Goal: Obtain resource: Obtain resource

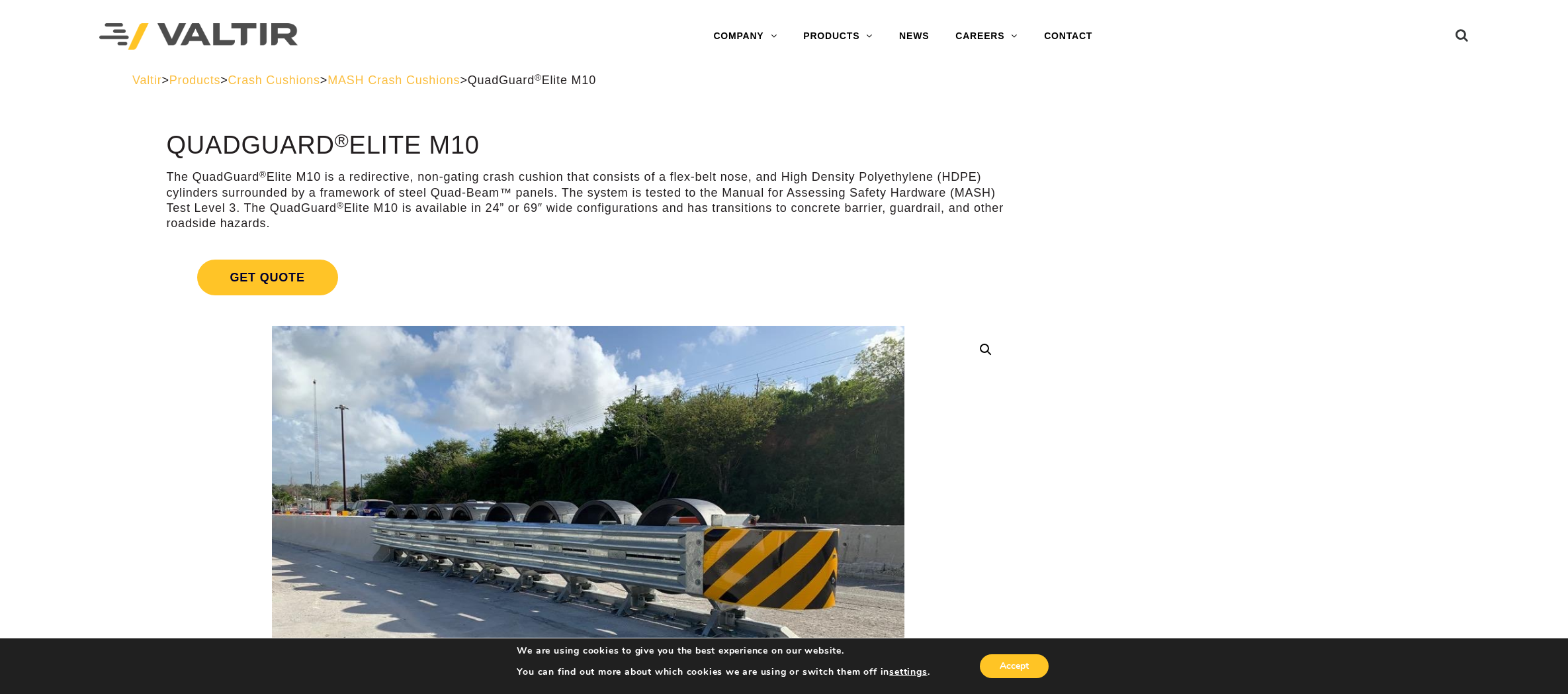
click at [257, 43] on img at bounding box center [198, 37] width 198 height 27
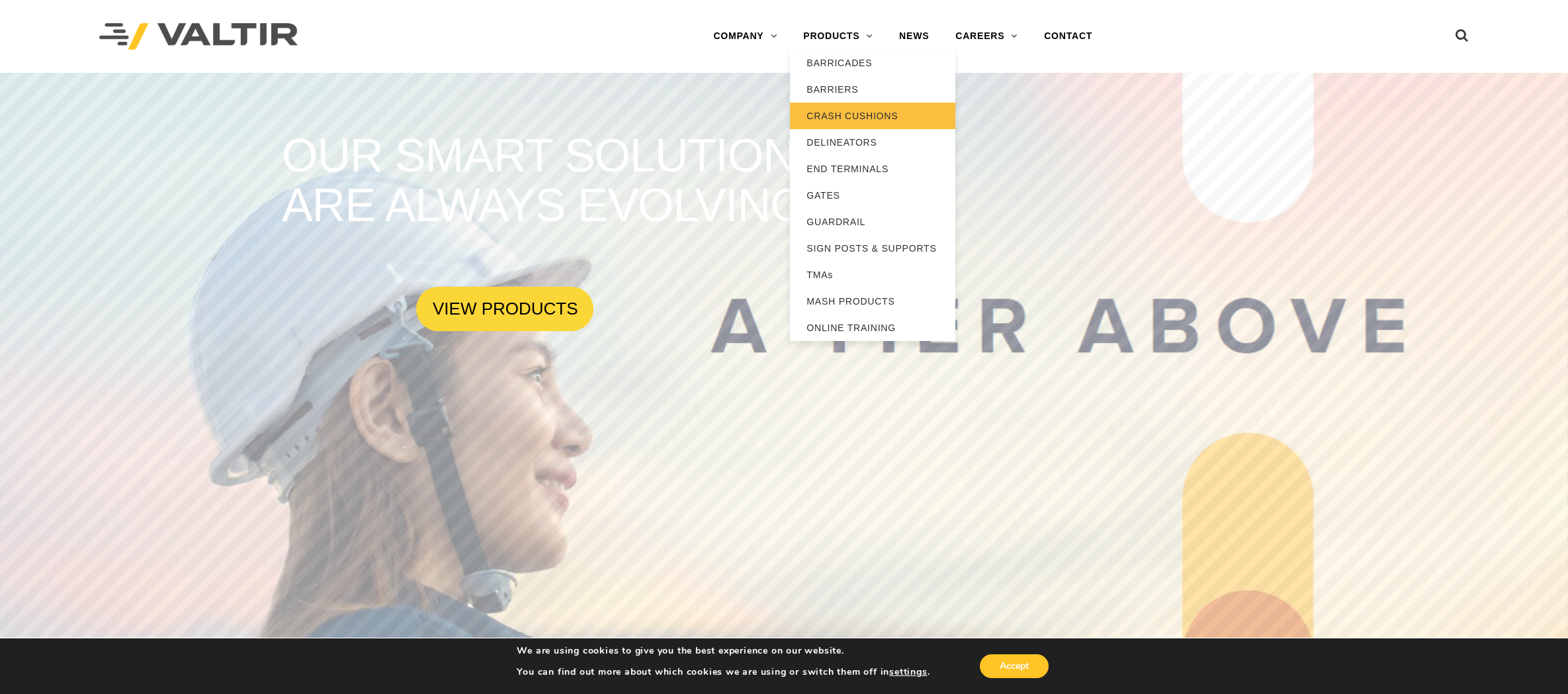
click at [845, 116] on link "CRASH CUSHIONS" at bounding box center [873, 116] width 166 height 27
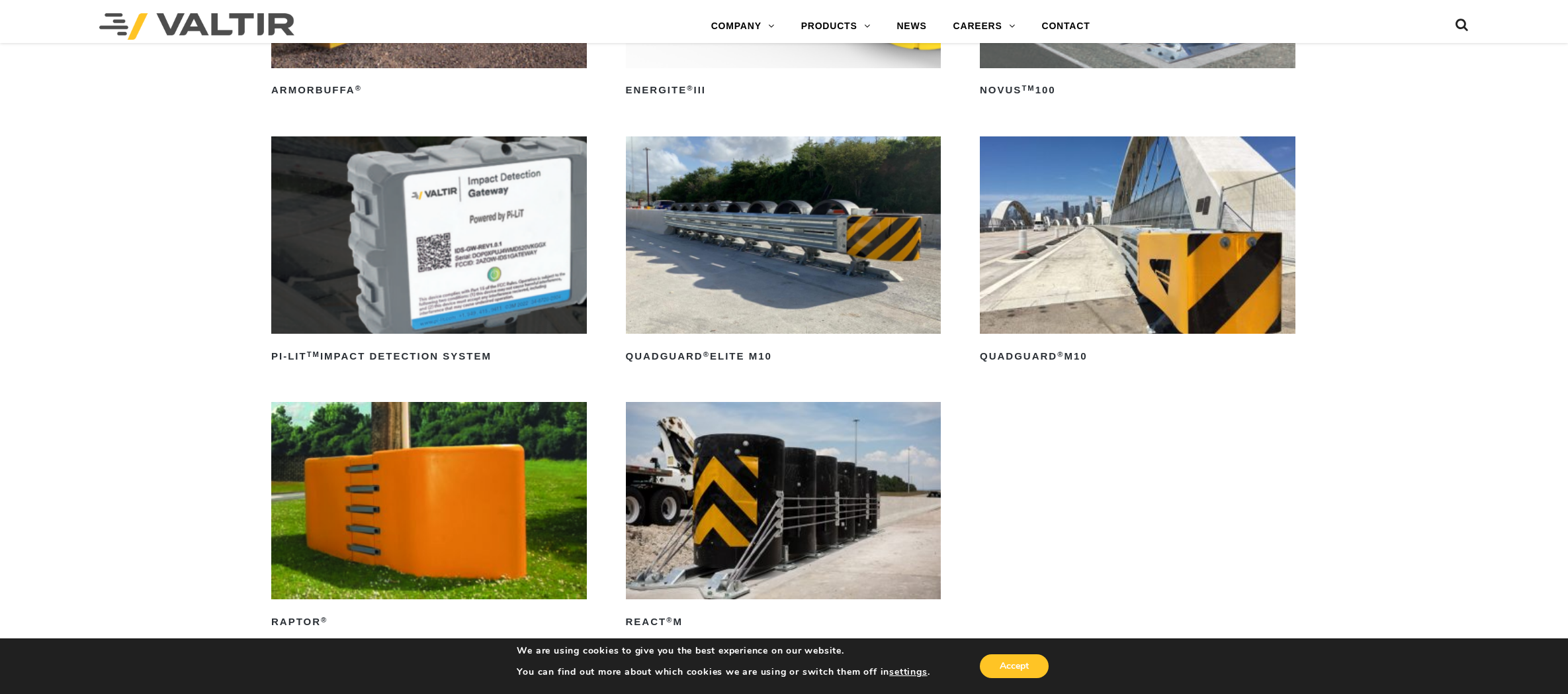
scroll to position [397, 0]
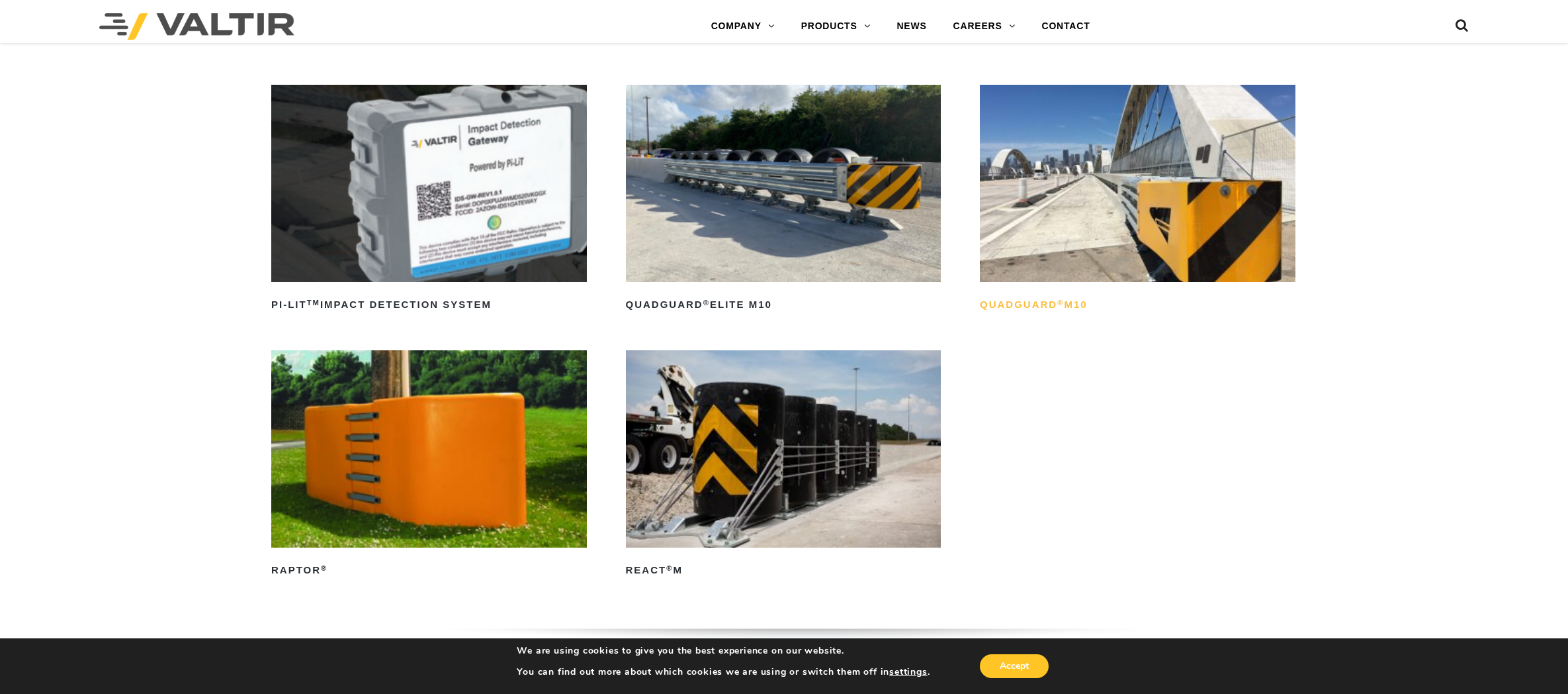
click at [1060, 301] on sup "®" at bounding box center [1060, 302] width 7 height 8
click at [831, 240] on img at bounding box center [783, 183] width 316 height 197
click at [786, 421] on img at bounding box center [783, 448] width 316 height 197
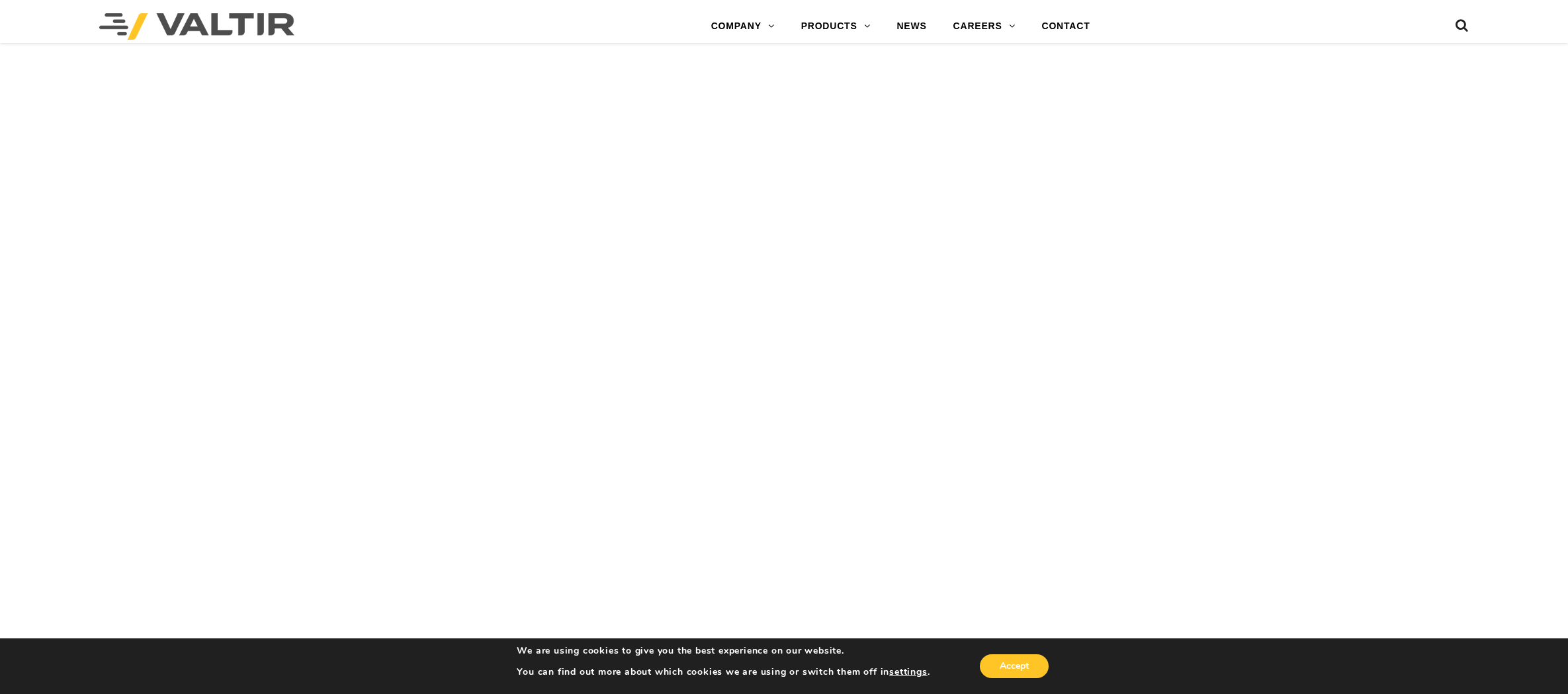
scroll to position [5561, 0]
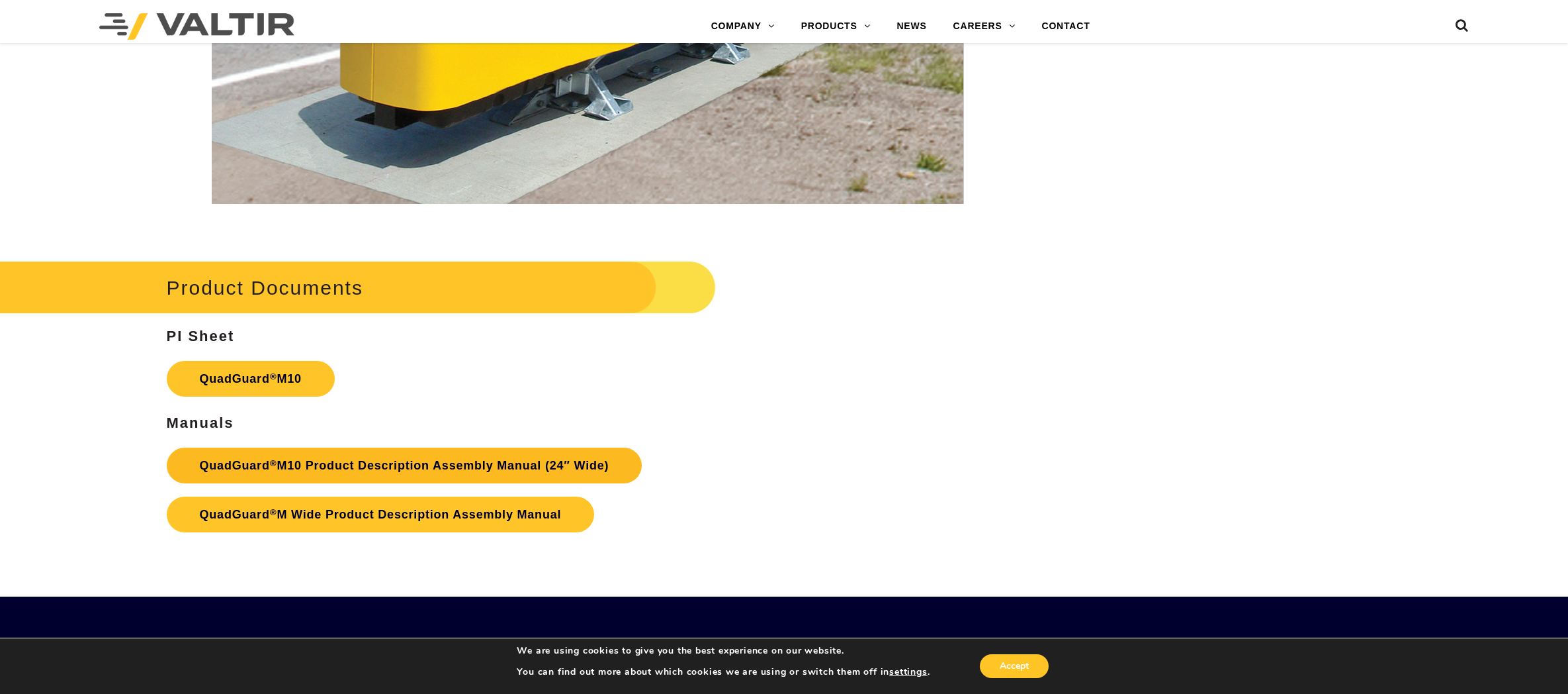
click at [478, 471] on link "QuadGuard ® M10 Product Description Assembly Manual (24″ Wide)" at bounding box center [405, 465] width 476 height 36
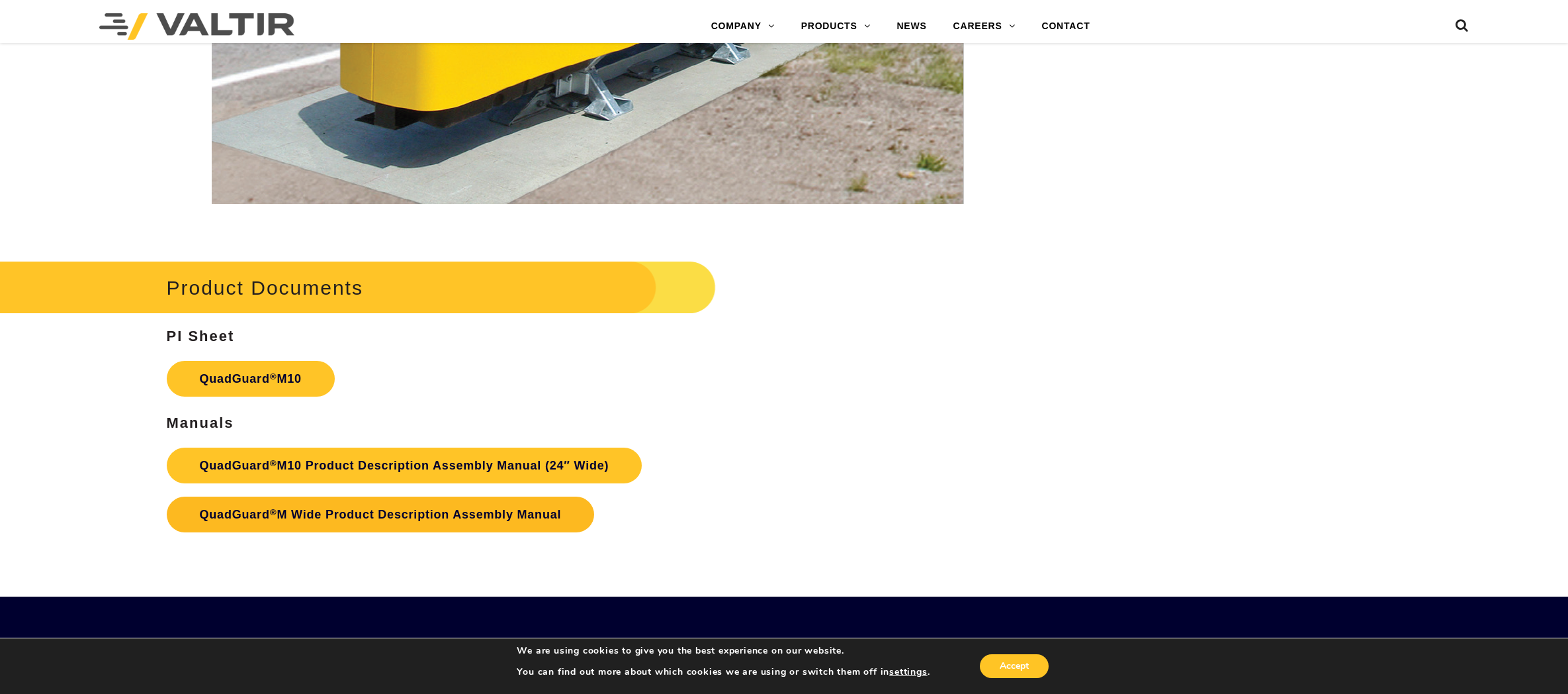
click at [421, 504] on link "QuadGuard ® M Wide Product Description Assembly Manual" at bounding box center [380, 514] width 428 height 36
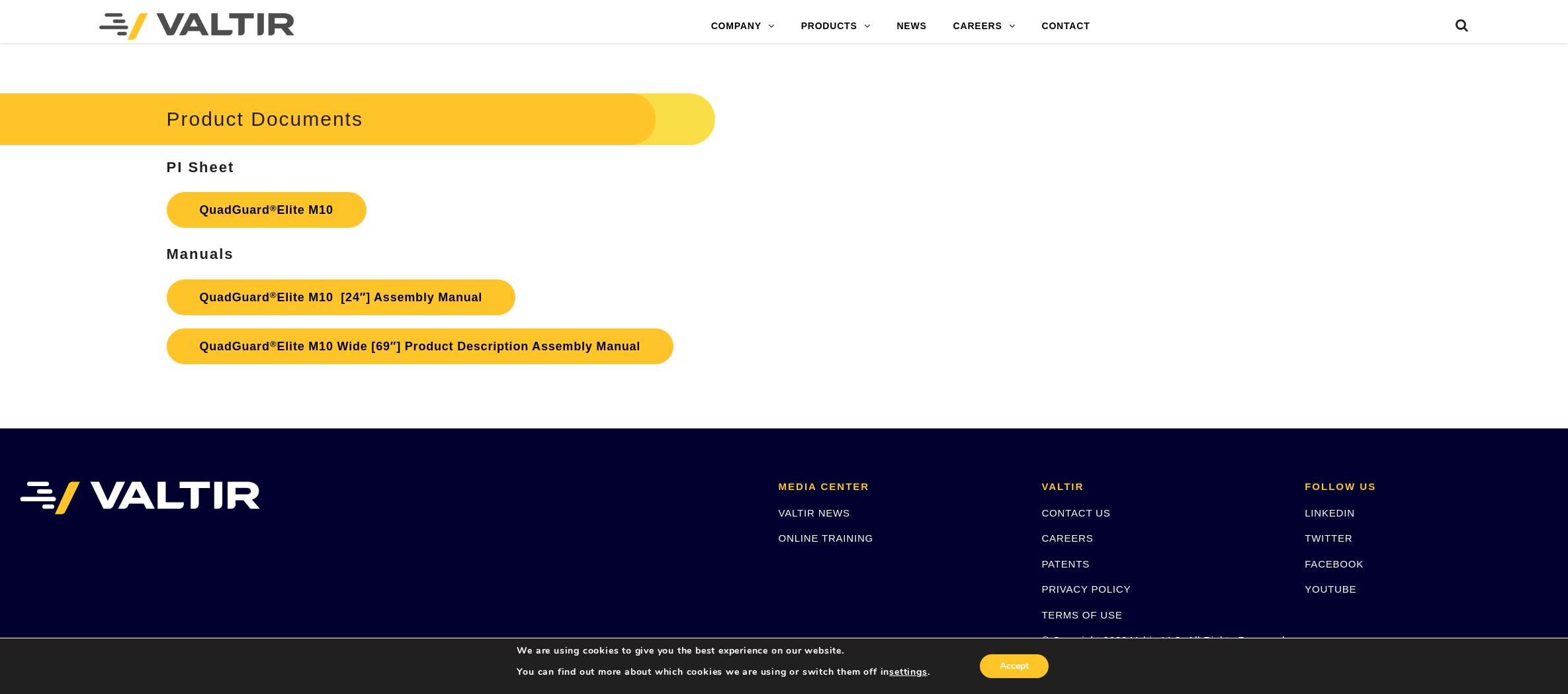
scroll to position [7892, 0]
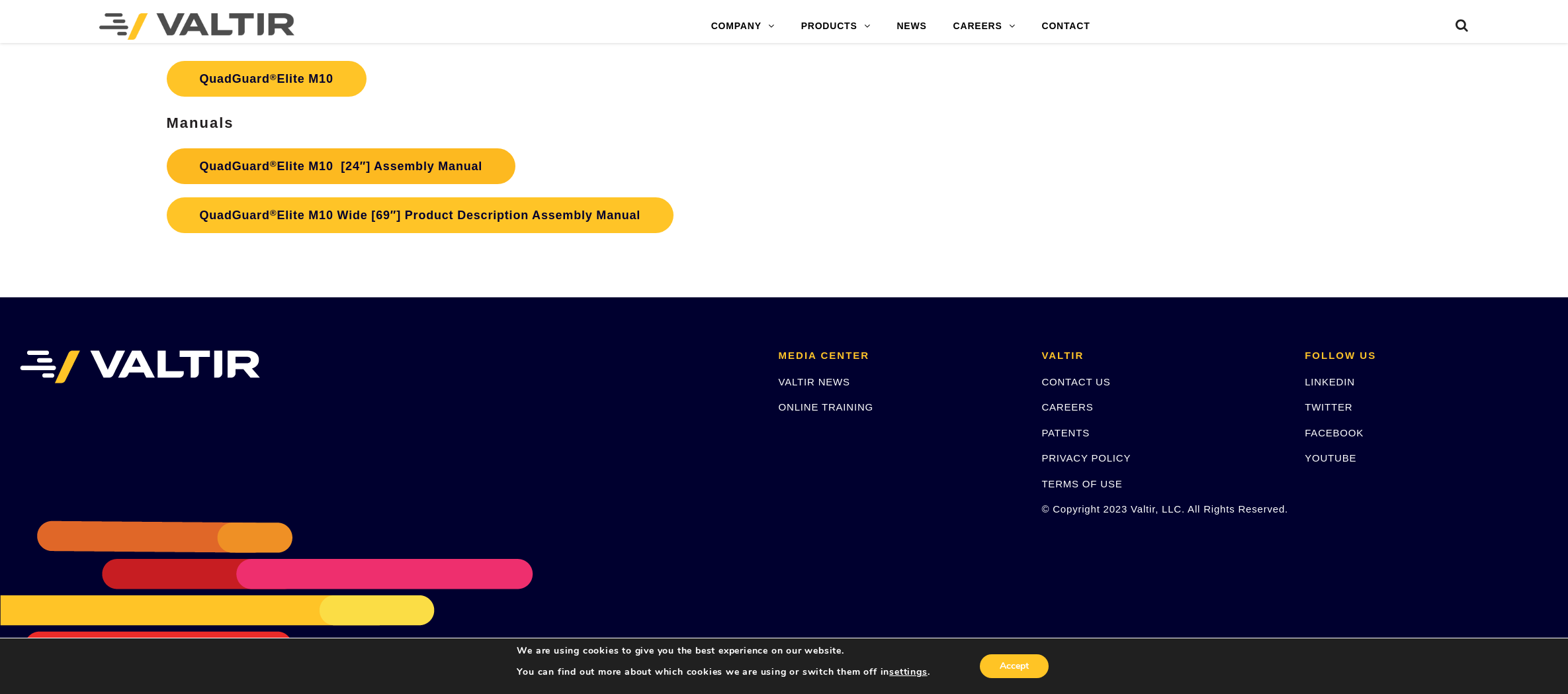
click at [405, 161] on link "QuadGuard ® Elite M10 [24″] Assembly Manual" at bounding box center [341, 166] width 349 height 36
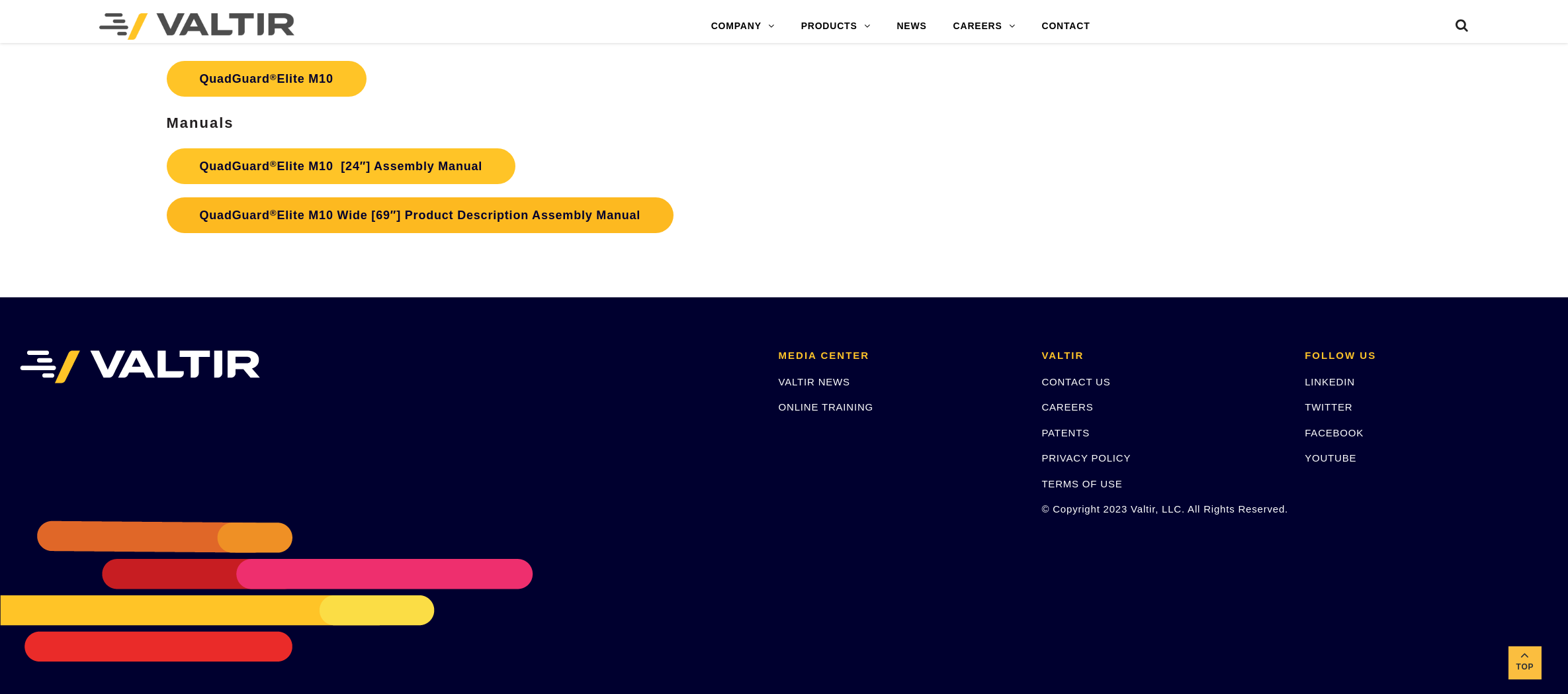
click at [461, 221] on link "QuadGuard ® Elite M10 Wide [69″] Product Description Assembly Manual" at bounding box center [420, 215] width 507 height 36
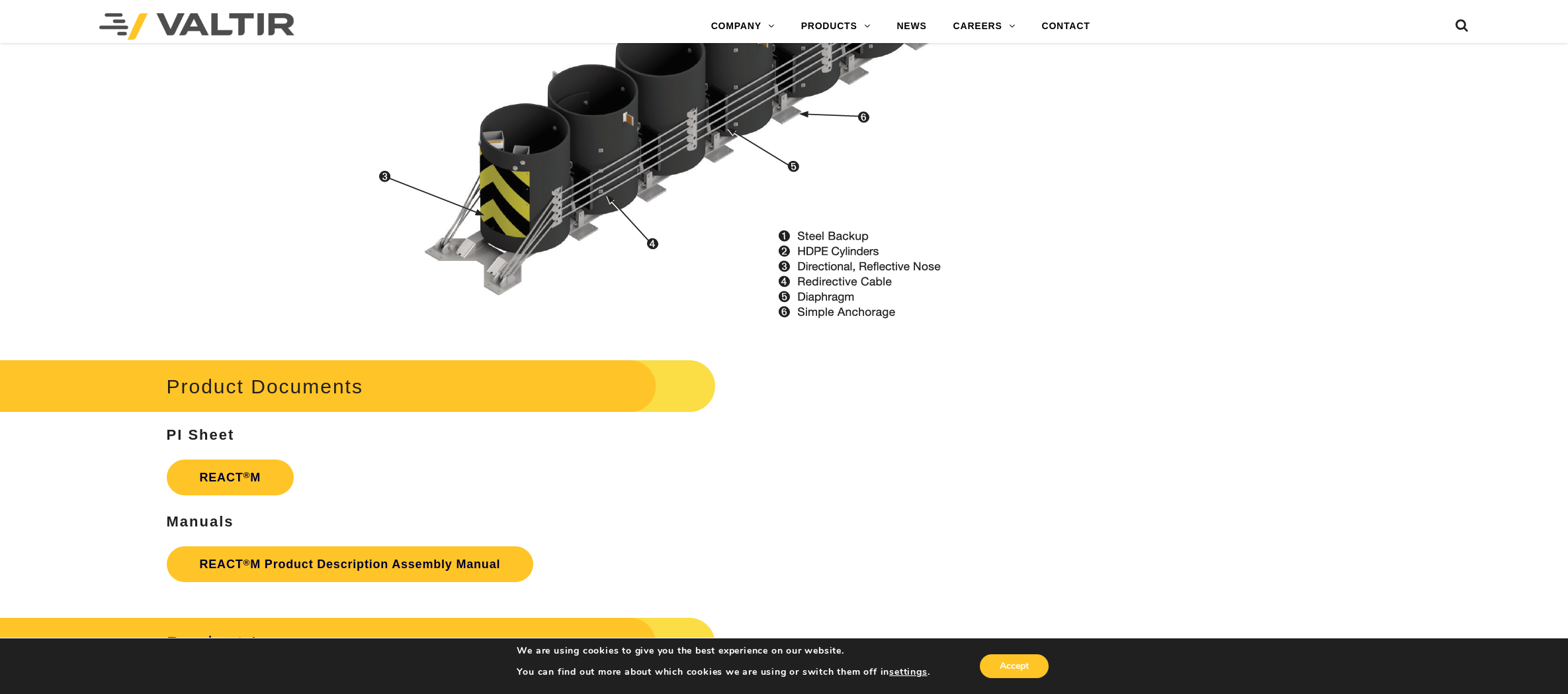
scroll to position [1854, 0]
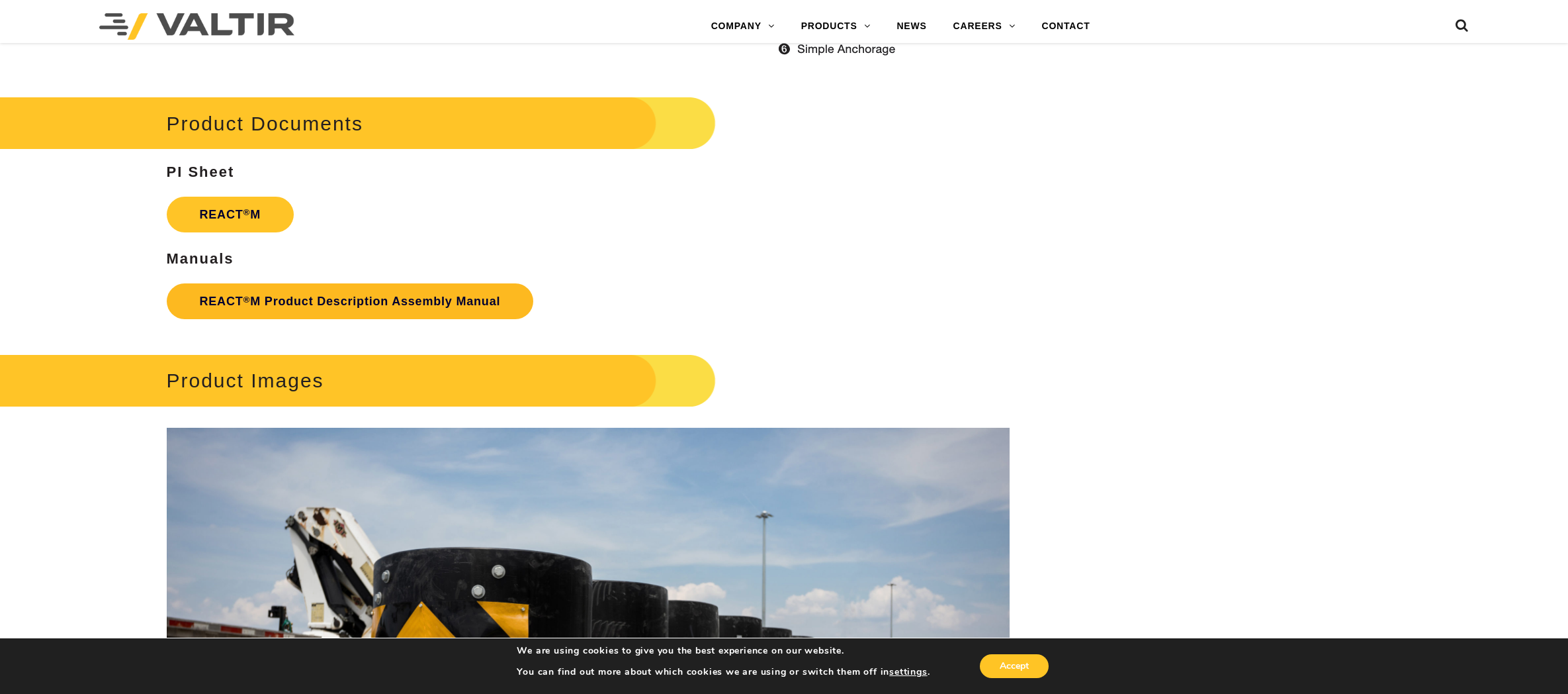
click at [354, 302] on link "REACT ® M Product Description Assembly Manual" at bounding box center [350, 301] width 367 height 36
